Goal: Task Accomplishment & Management: Complete application form

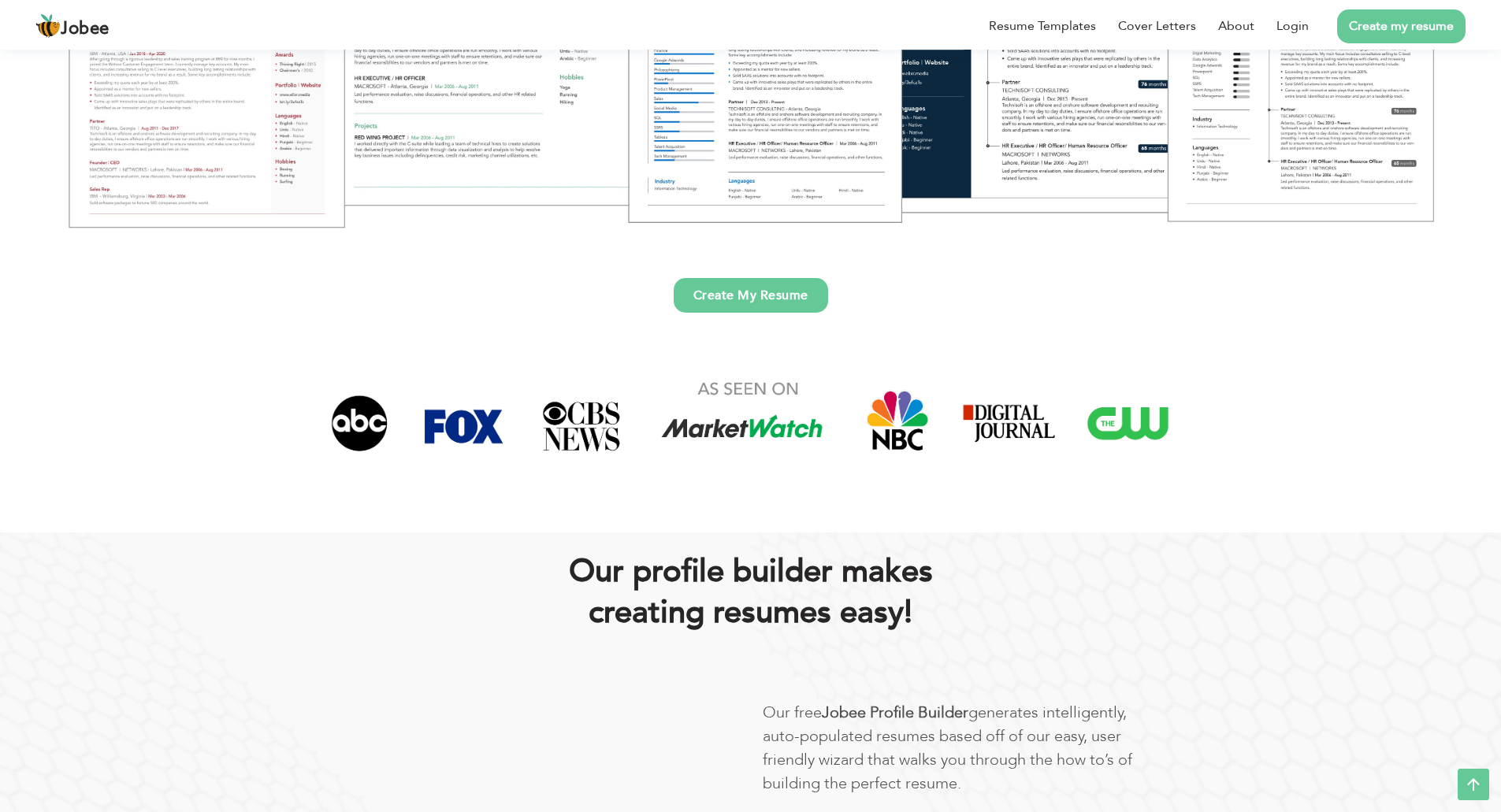
scroll to position [79, 0]
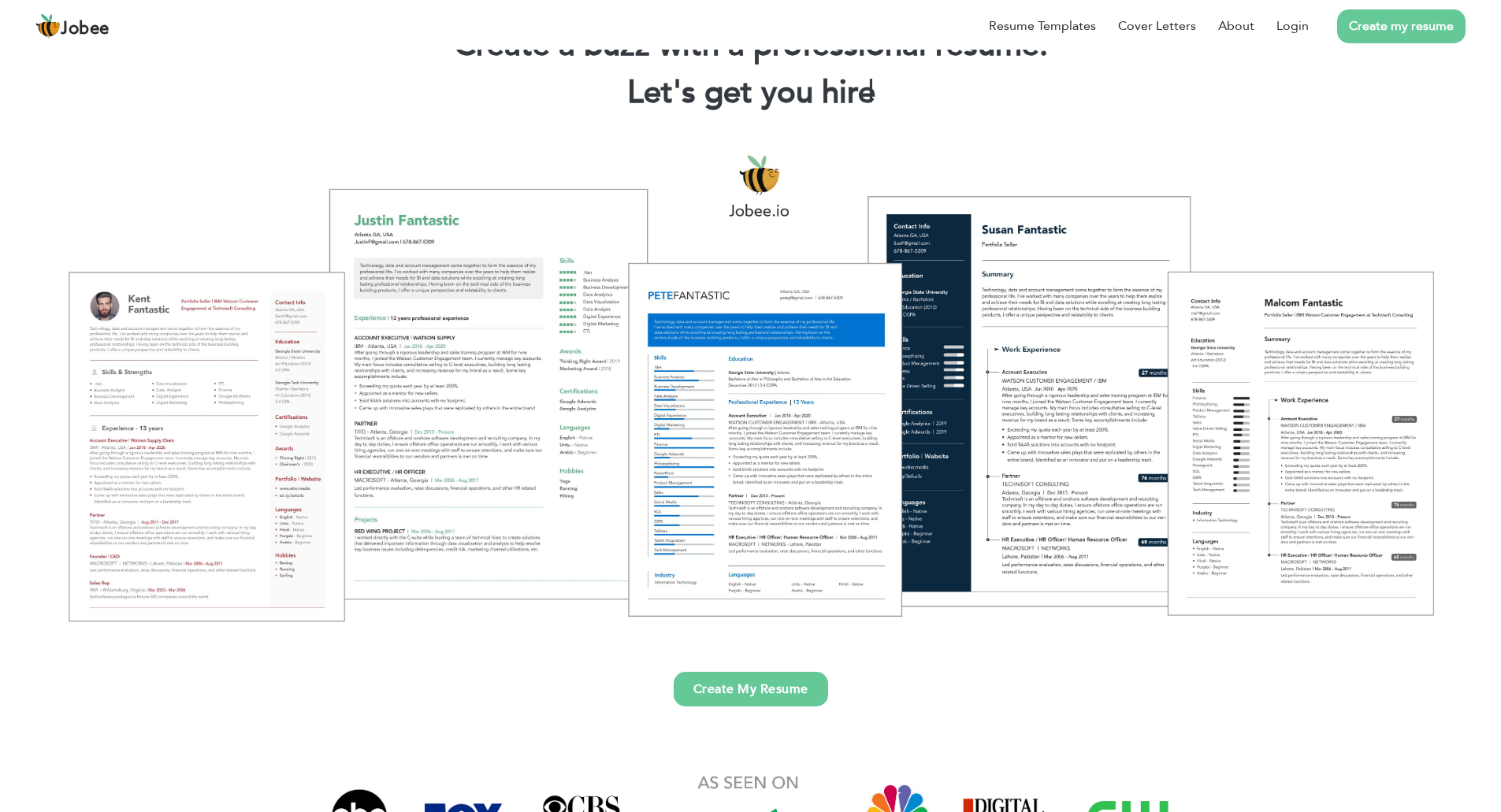
click at [1406, 30] on link "Create my resume" at bounding box center [1401, 27] width 128 height 34
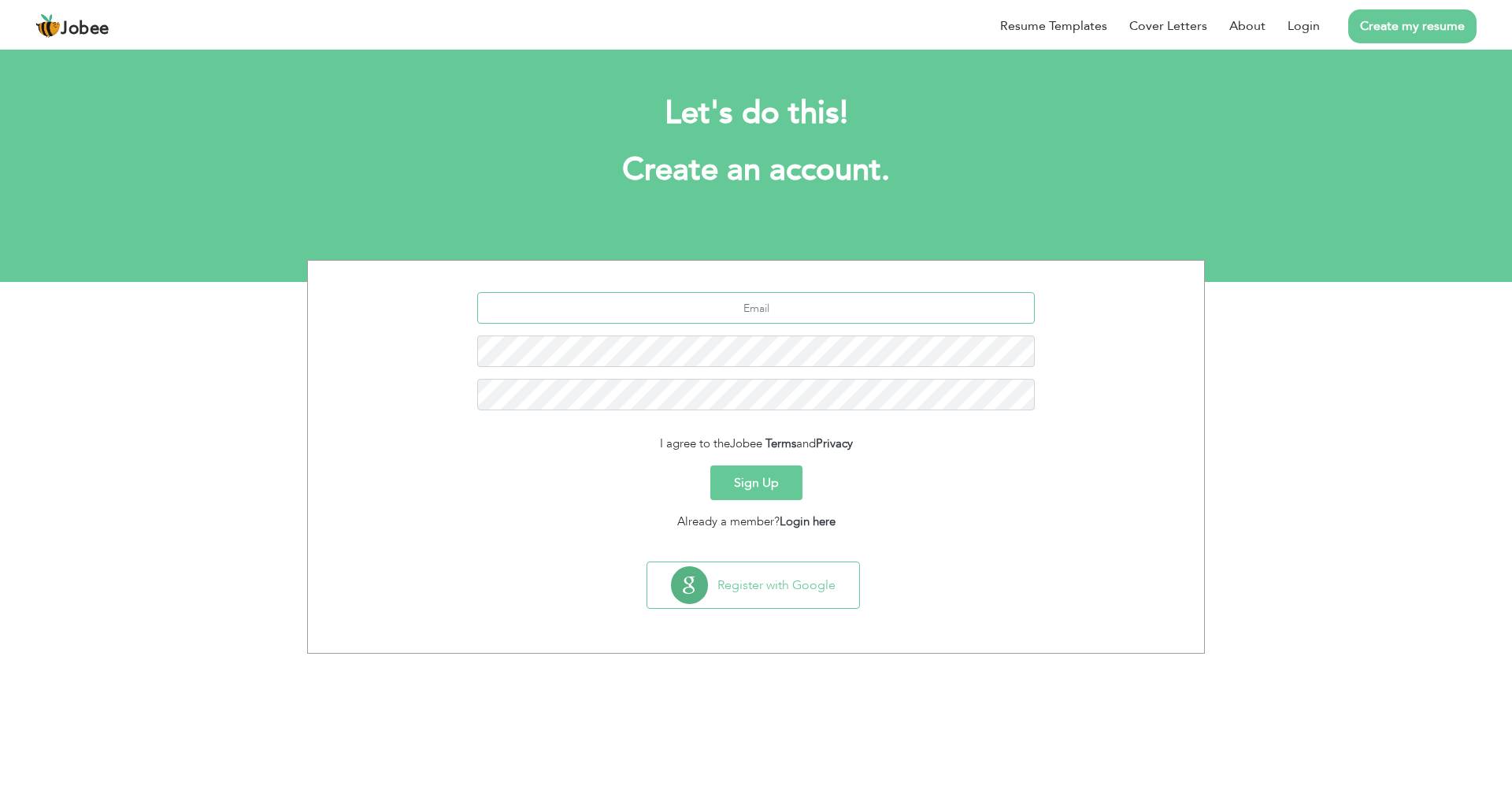
click at [773, 317] on input "text" at bounding box center [756, 307] width 559 height 31
type input "sajjadtesting554@gmail.com"
drag, startPoint x: 773, startPoint y: 309, endPoint x: 671, endPoint y: 297, distance: 102.7
click at [671, 297] on input "sajjadtesting554@gmail.com" at bounding box center [756, 307] width 559 height 31
click at [664, 326] on div "[EMAIL_ADDRESS][DOMAIN_NAME]" at bounding box center [756, 356] width 873 height 130
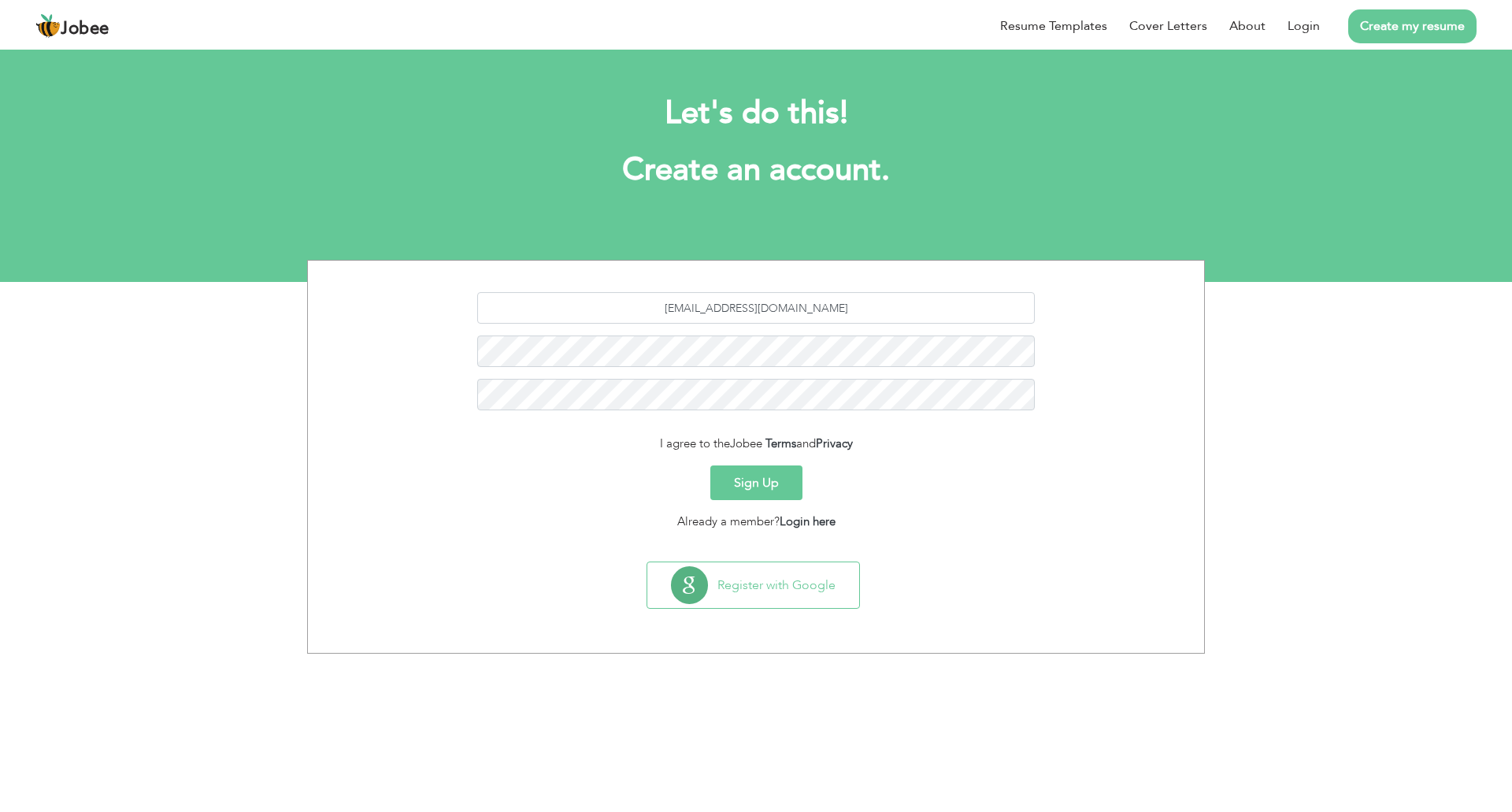
click at [765, 486] on button "Sign Up" at bounding box center [756, 483] width 92 height 35
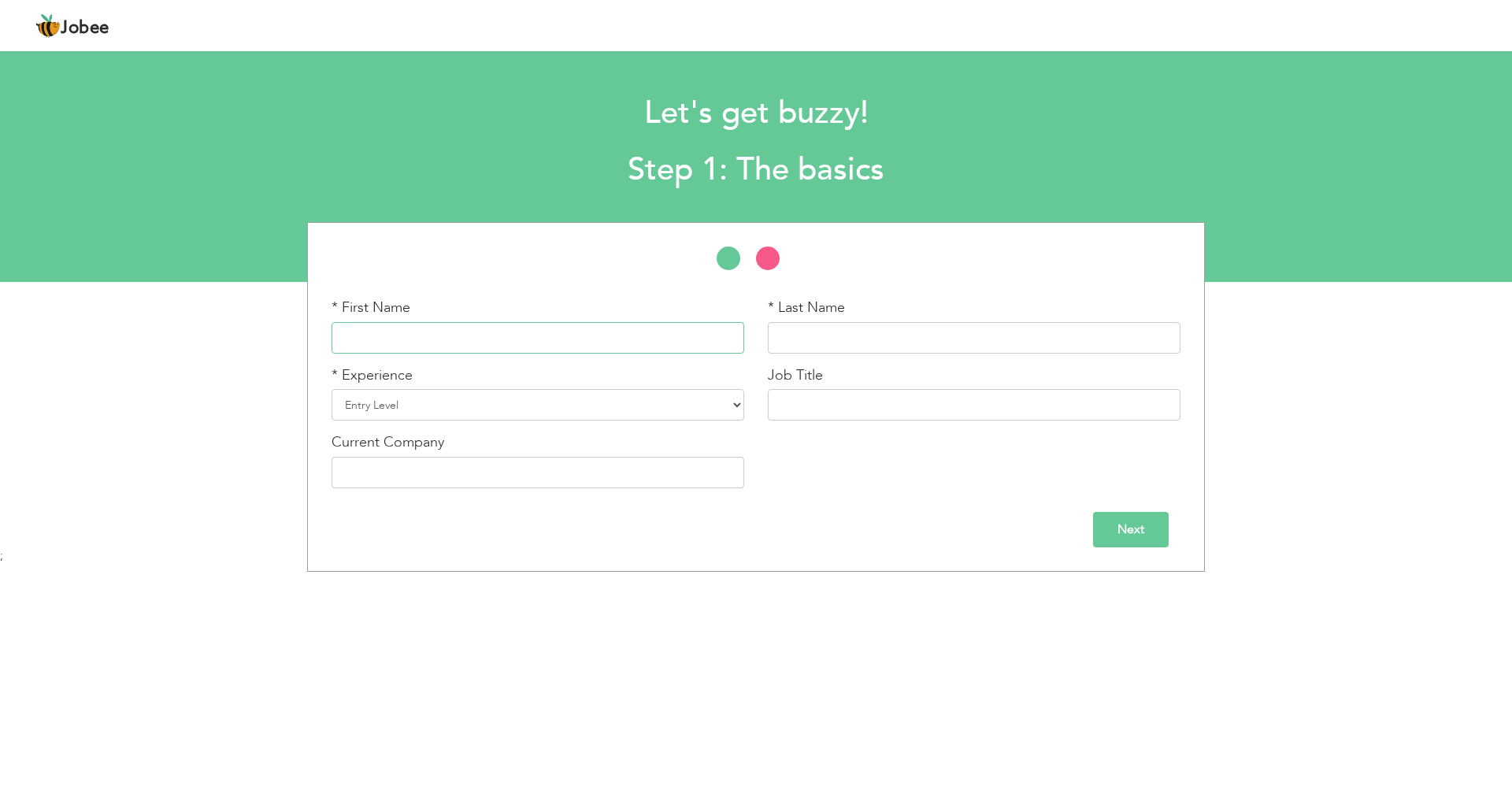
click at [534, 343] on input "text" at bounding box center [537, 338] width 413 height 31
type input "Sajjad"
type input "Safdar"
click at [483, 411] on select "Entry Level Less than 1 Year 1 Year 2 Years 3 Years 4 Years 5 Years 6 Years 7 Y…" at bounding box center [537, 405] width 413 height 31
select select "6"
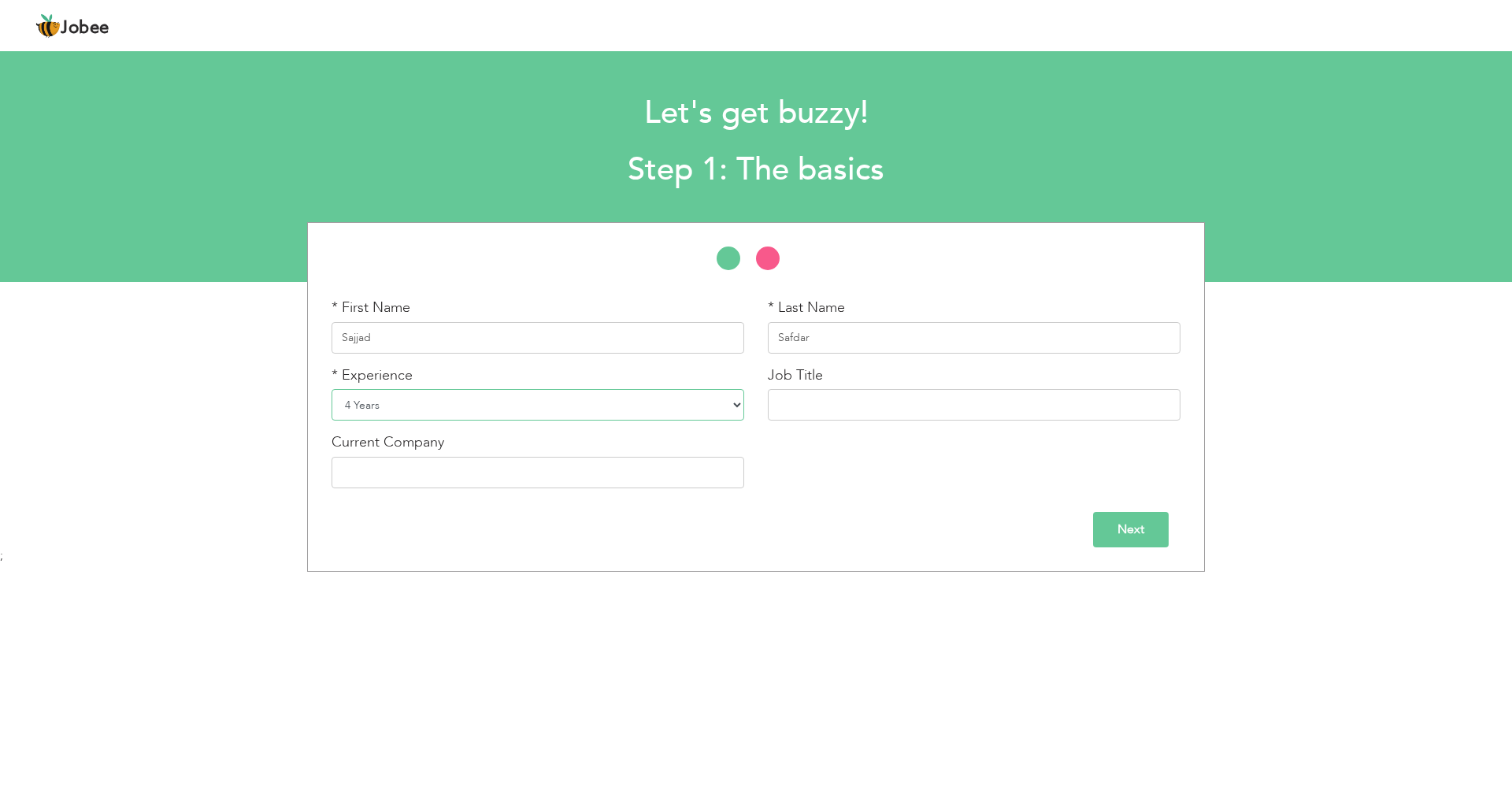
click at [331, 389] on select "Entry Level Less than 1 Year 1 Year 2 Years 3 Years 4 Years 5 Years 6 Years 7 Y…" at bounding box center [537, 405] width 413 height 31
click at [790, 408] on input "text" at bounding box center [974, 405] width 413 height 31
type input "Software Engineer"
type input "RUMANZA GOLF & COUNTRY CLUB"
click at [1139, 524] on input "Next" at bounding box center [1131, 530] width 75 height 36
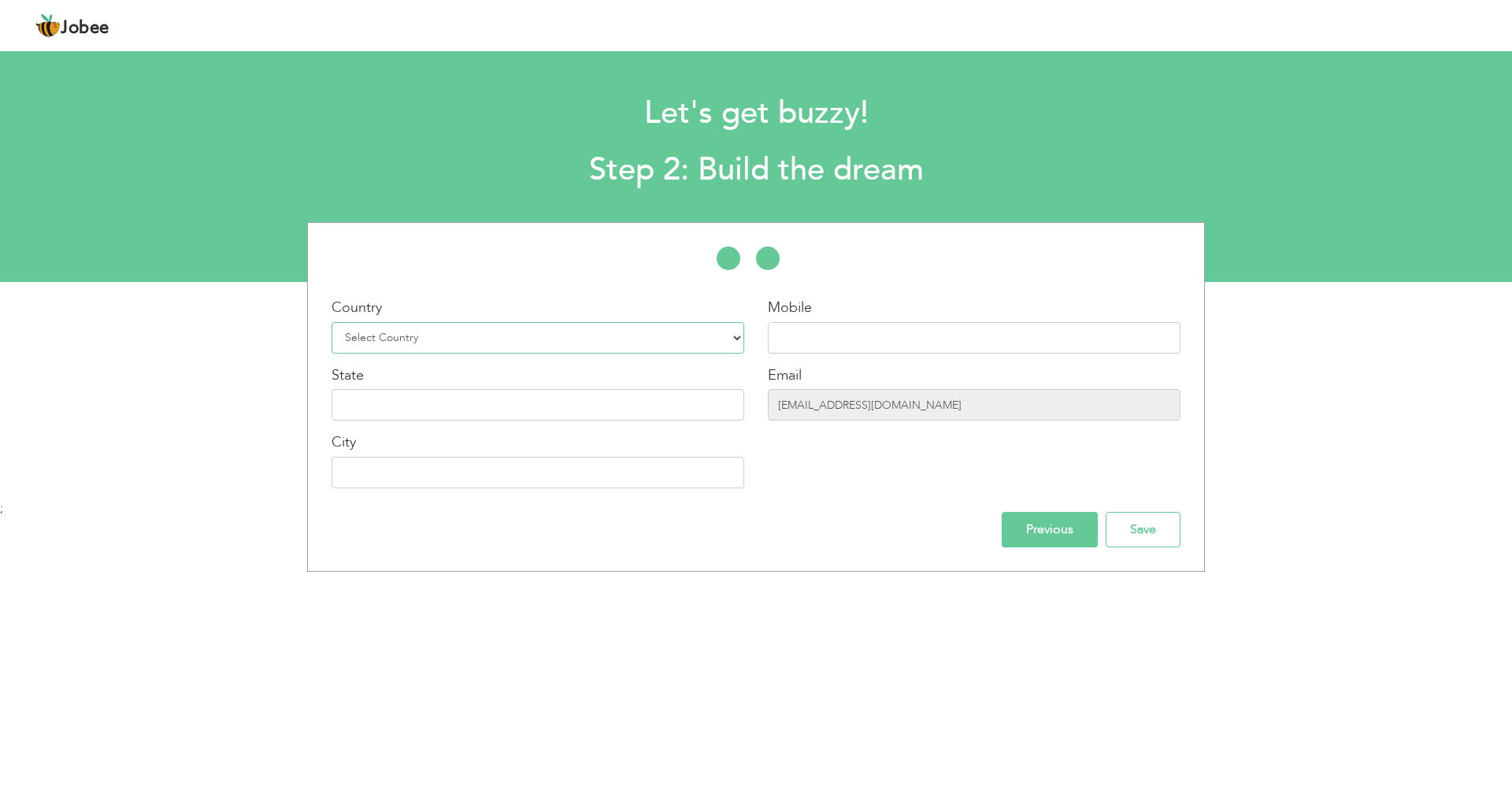
click at [517, 341] on select "Select Country Afghanistan Albania Algeria American Samoa Andorra Angola Anguil…" at bounding box center [537, 338] width 413 height 31
select select "166"
click at [331, 322] on select "Select Country Afghanistan Albania Algeria American Samoa Andorra Angola Anguil…" at bounding box center [537, 338] width 413 height 31
click at [812, 326] on input "text" at bounding box center [974, 338] width 413 height 31
type input "03166589544"
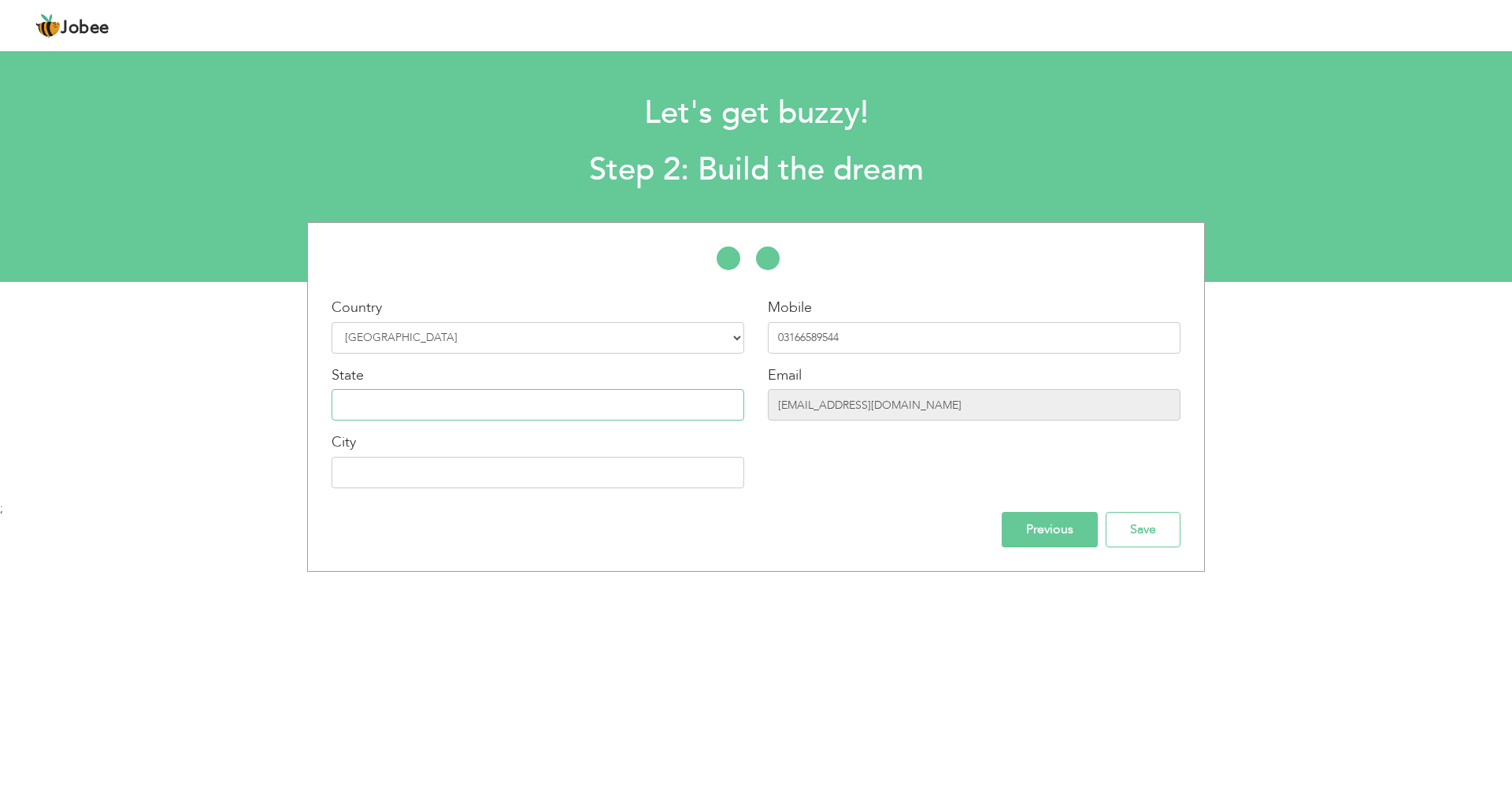
click at [639, 403] on input "text" at bounding box center [537, 405] width 413 height 31
type input "Punjab"
type input "Multan"
click at [1166, 534] on input "Save" at bounding box center [1143, 530] width 75 height 36
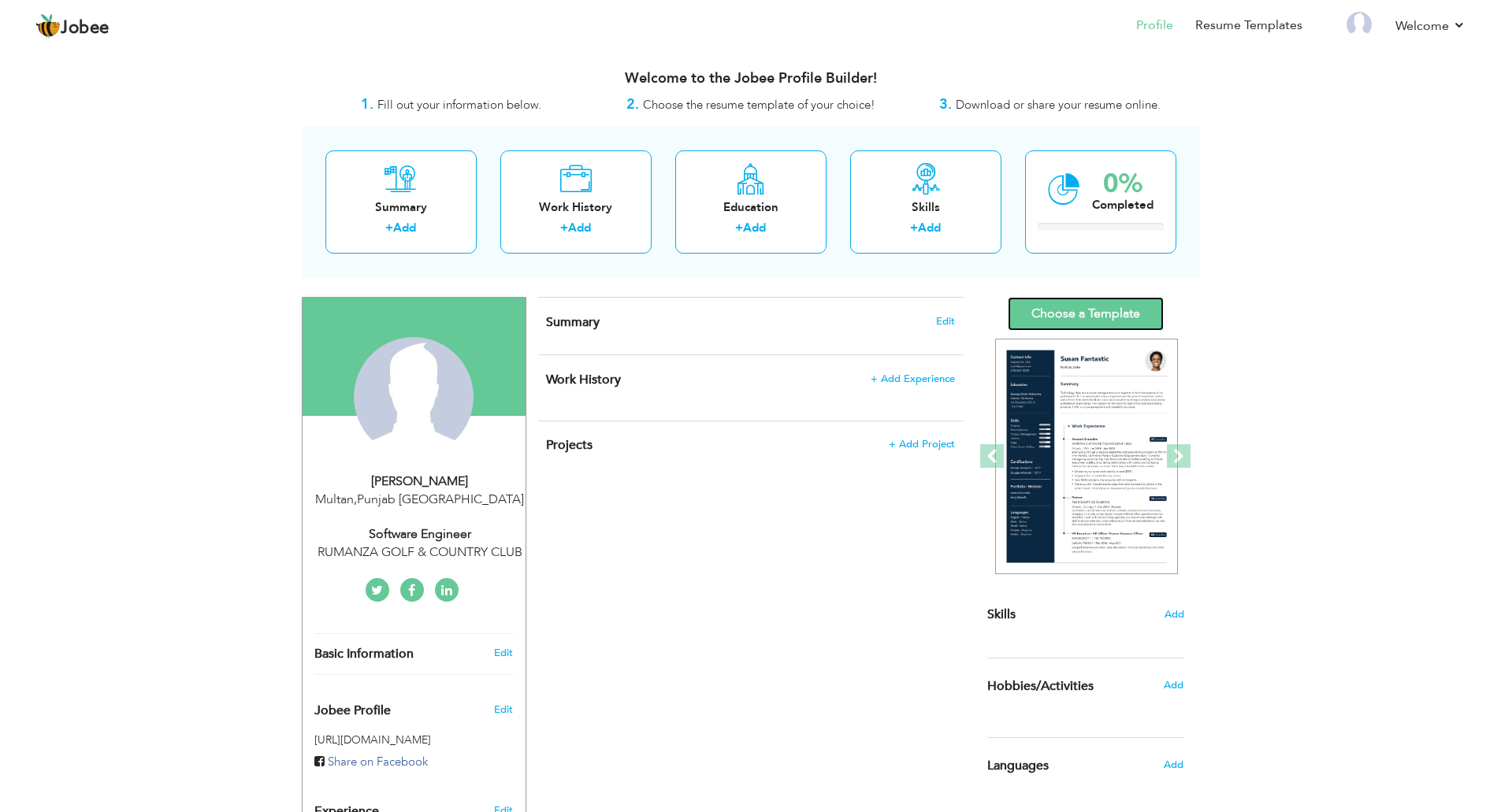
click at [1081, 314] on link "Choose a Template" at bounding box center [1085, 314] width 156 height 34
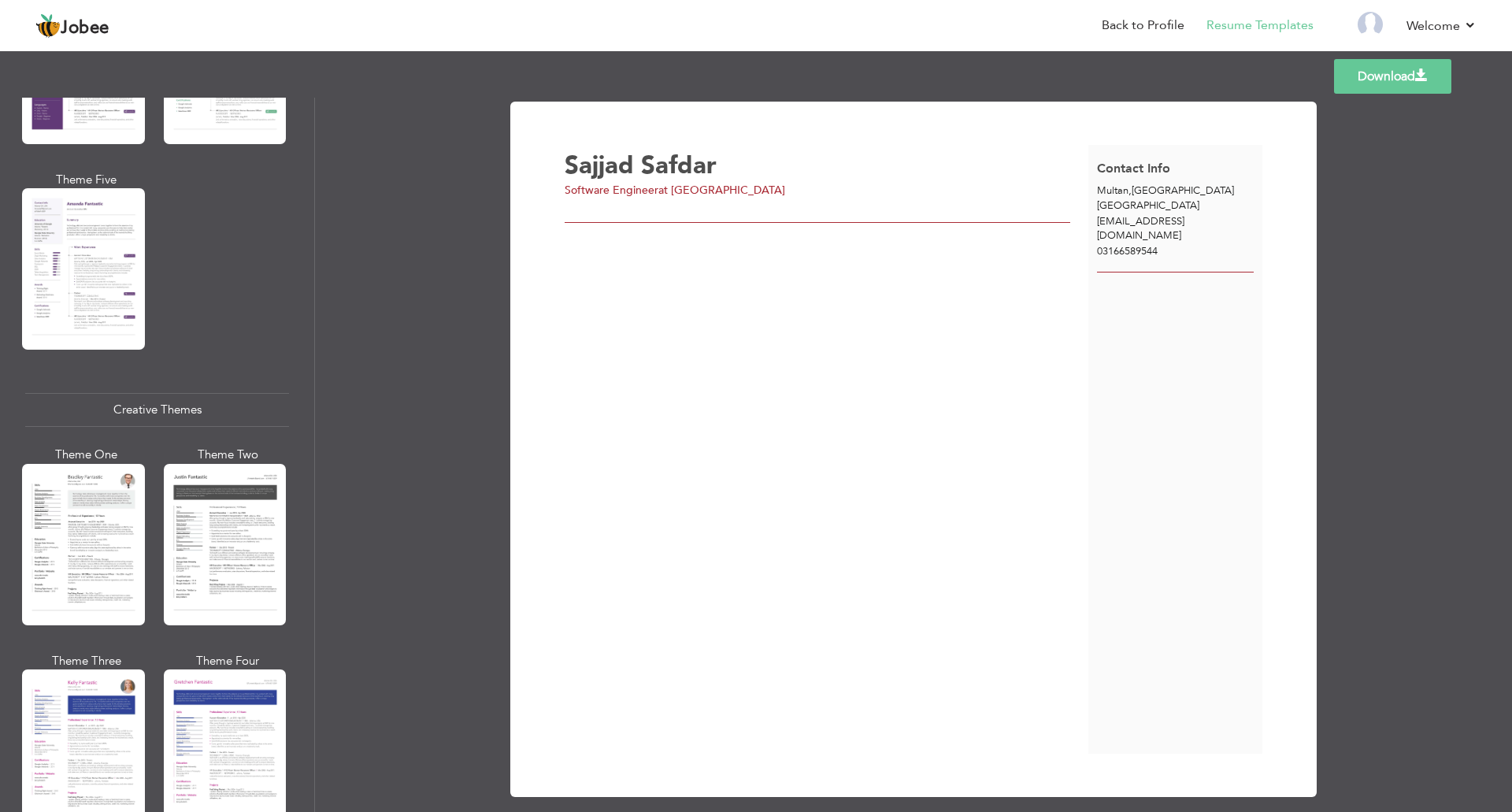
scroll to position [1654, 0]
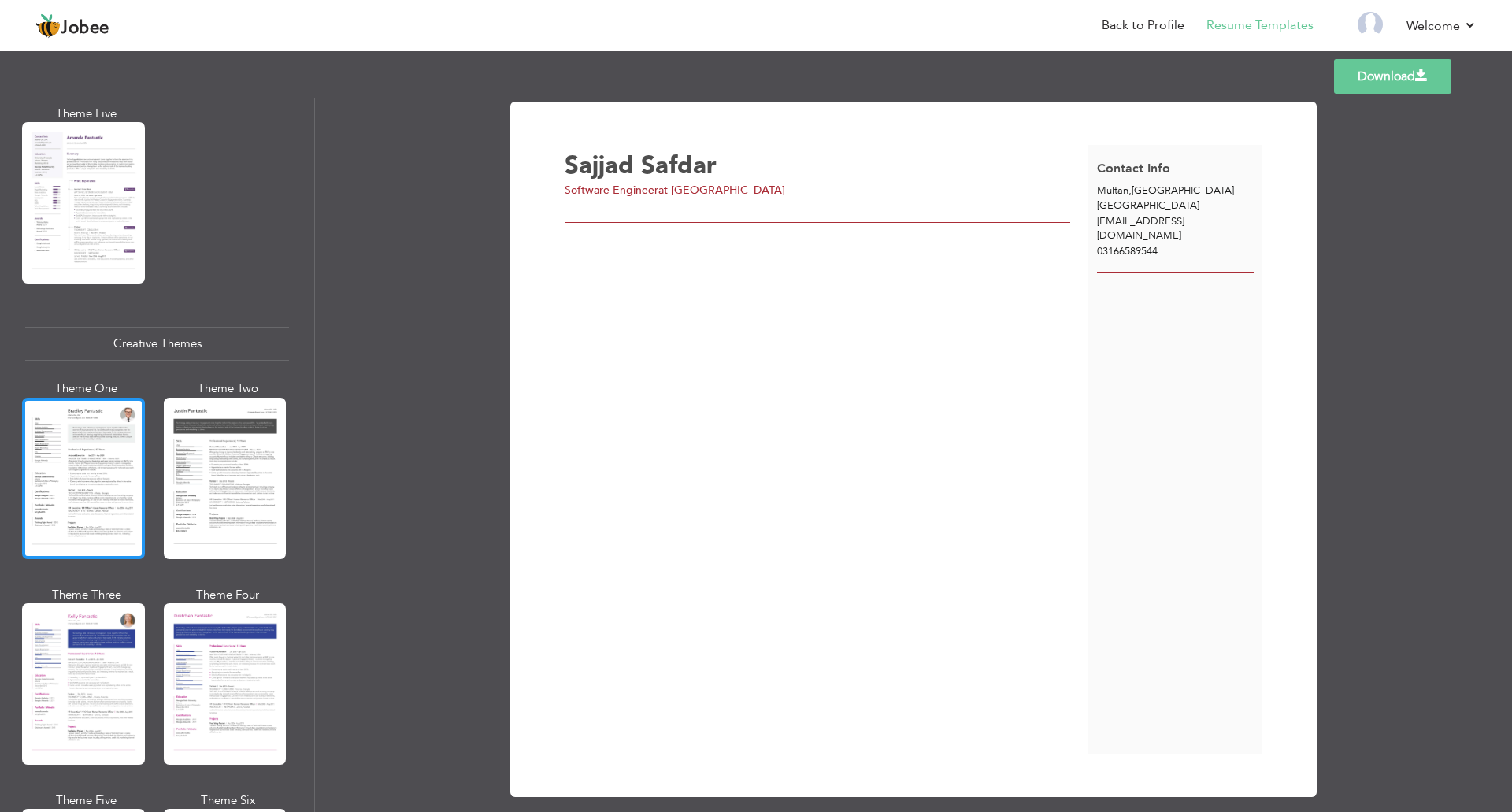
click at [91, 428] on div at bounding box center [83, 478] width 123 height 161
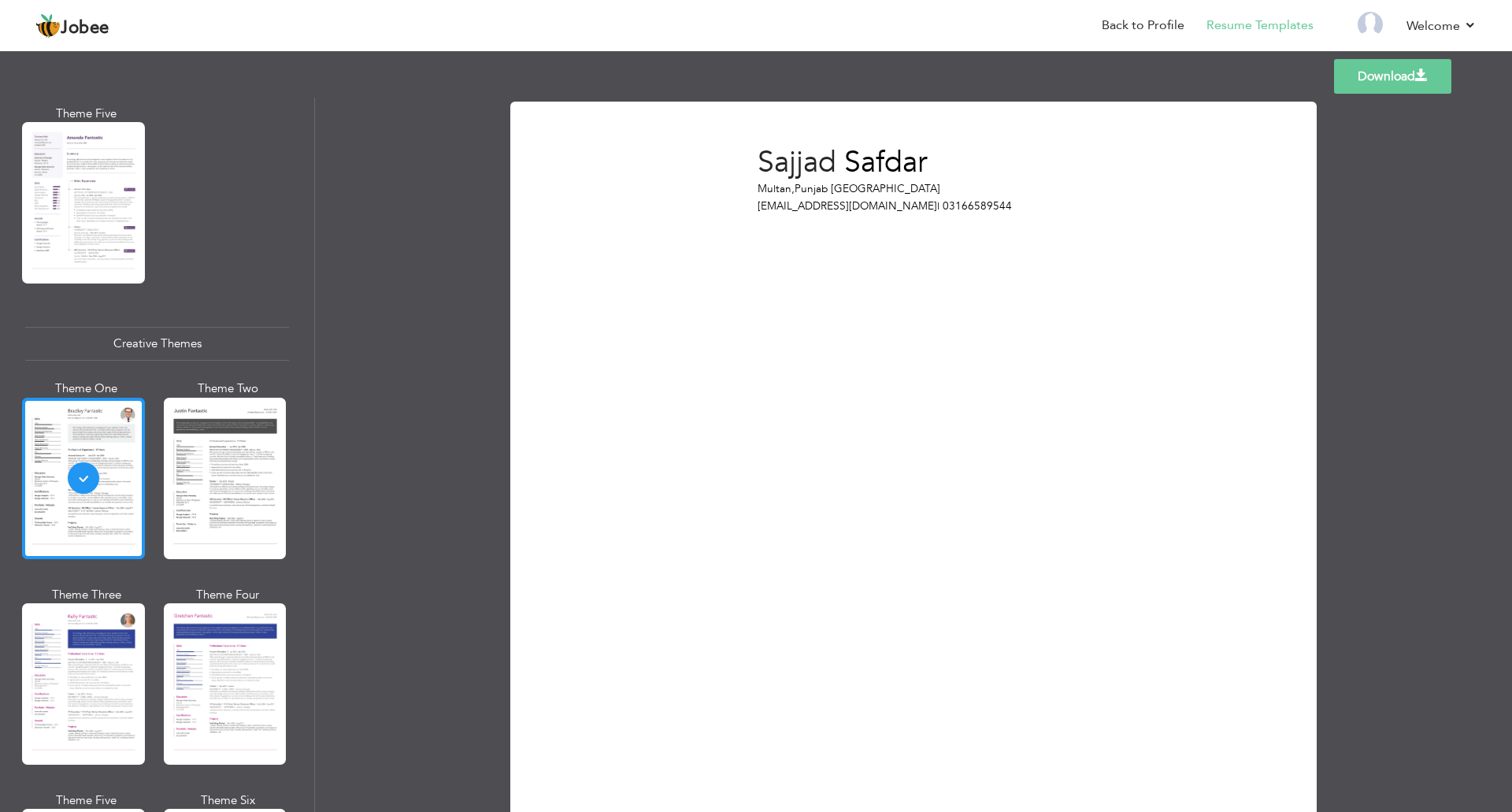
click at [72, 449] on div at bounding box center [83, 478] width 123 height 161
click at [1134, 23] on link "Back to Profile" at bounding box center [1143, 25] width 82 height 18
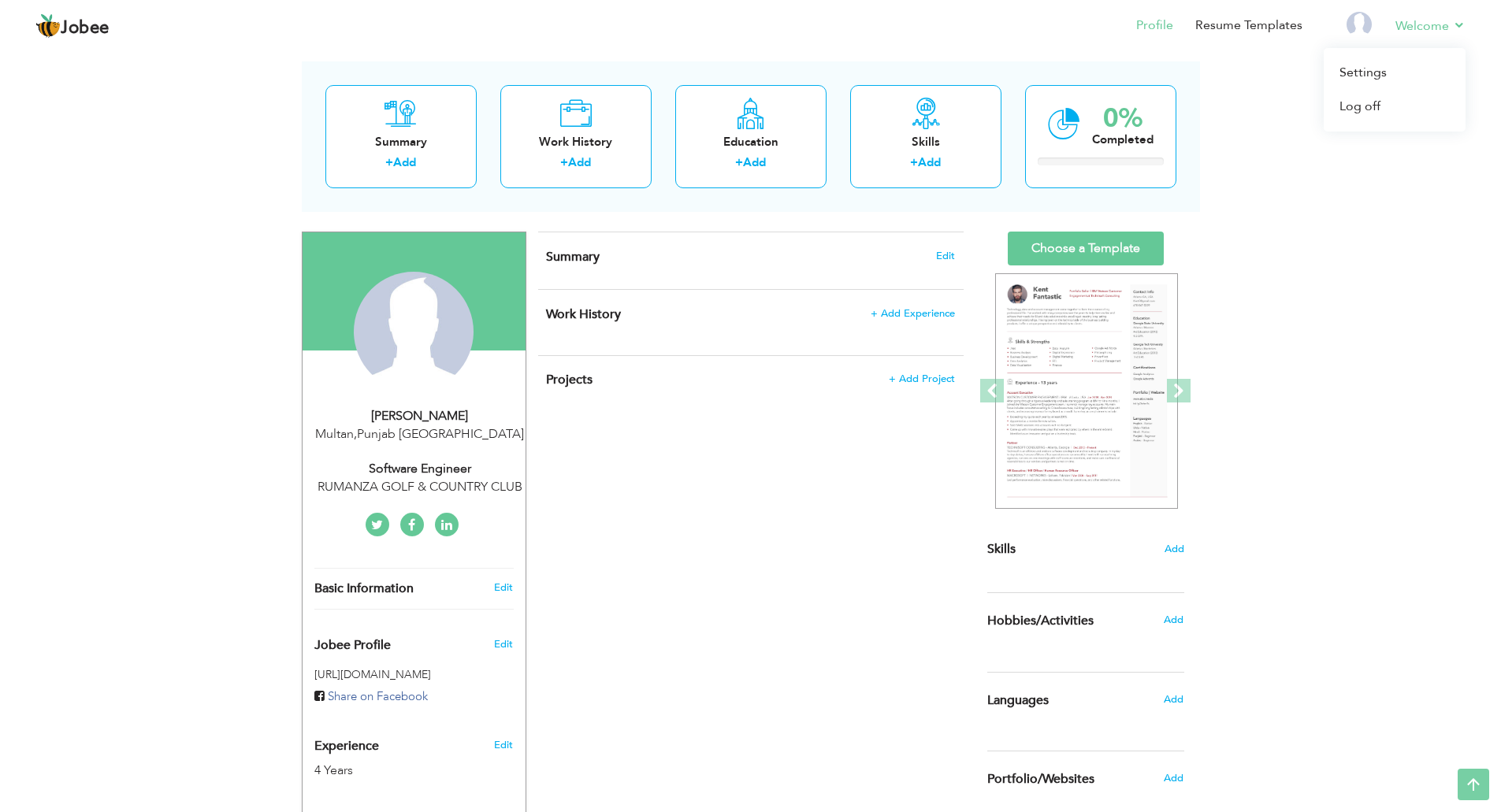
scroll to position [64, 0]
click at [1454, 16] on li "Welcome Settings Log off" at bounding box center [1420, 27] width 92 height 43
click at [1381, 103] on link "Log off" at bounding box center [1394, 107] width 142 height 34
